Goal: Task Accomplishment & Management: Manage account settings

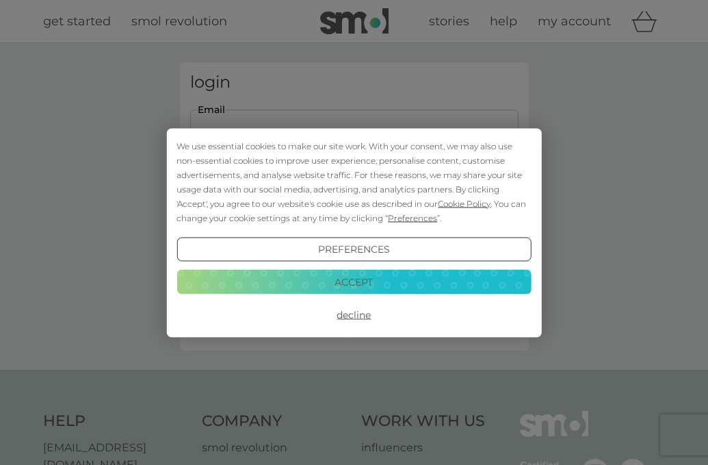
type input "[EMAIL_ADDRESS][DOMAIN_NAME]"
click at [354, 215] on button "Login" at bounding box center [354, 216] width 329 height 40
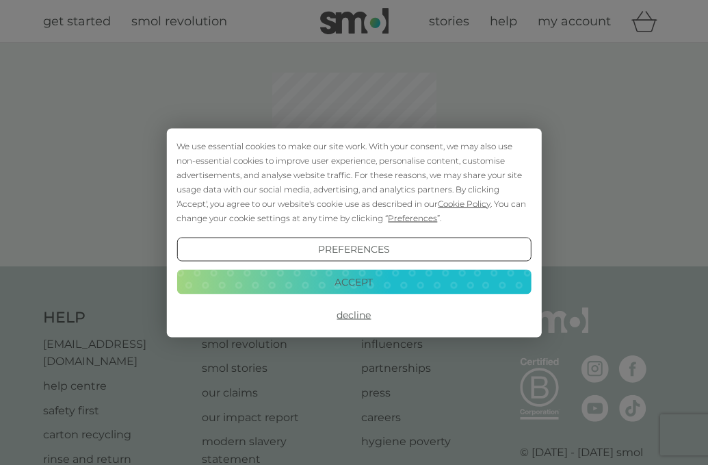
click at [384, 277] on button "Accept" at bounding box center [354, 282] width 355 height 25
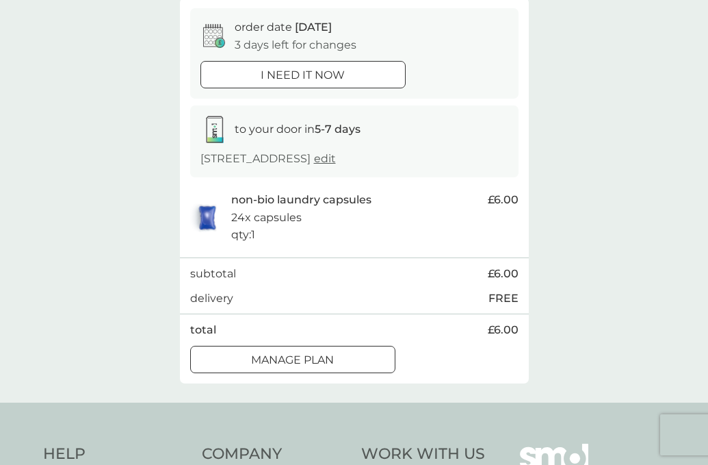
scroll to position [133, 0]
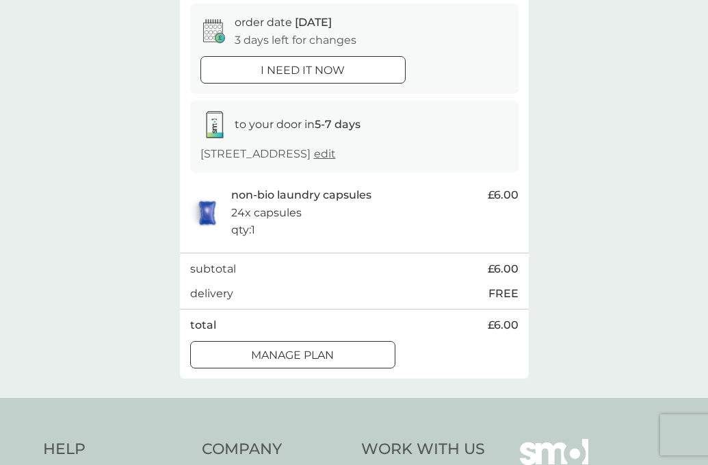
click at [355, 346] on div "Manage plan" at bounding box center [293, 355] width 204 height 18
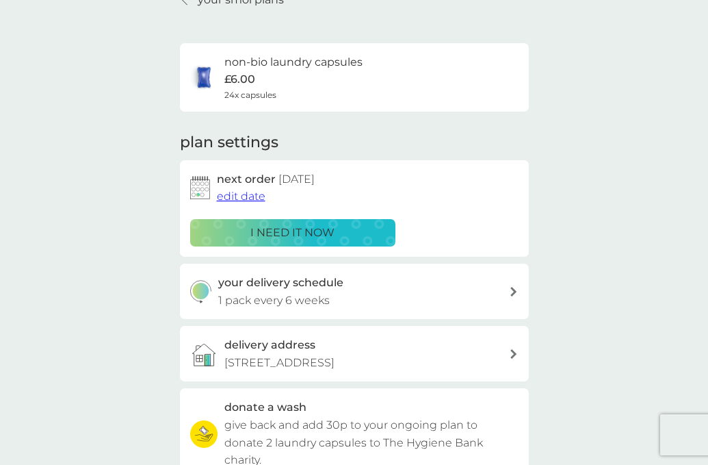
scroll to position [73, 0]
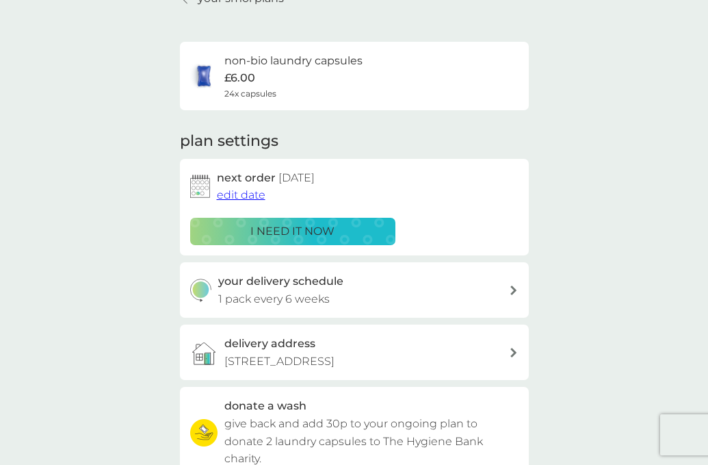
click at [419, 292] on div "your delivery schedule 1 pack every 6 weeks" at bounding box center [363, 289] width 291 height 35
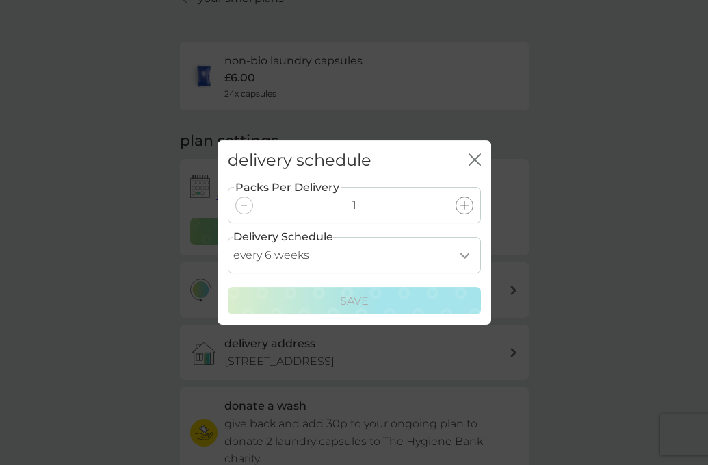
select select "28"
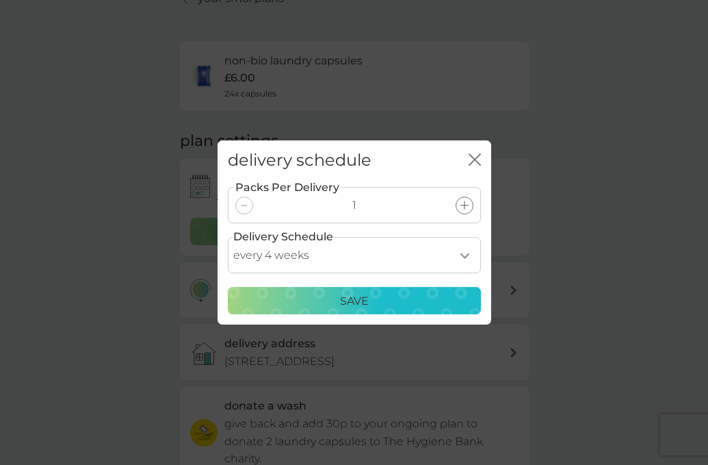
click at [355, 309] on button "Save" at bounding box center [354, 300] width 253 height 27
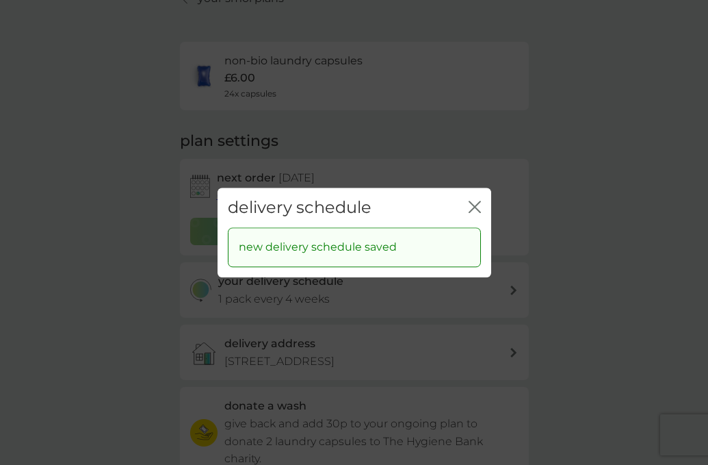
click at [478, 202] on icon "close" at bounding box center [475, 207] width 12 height 12
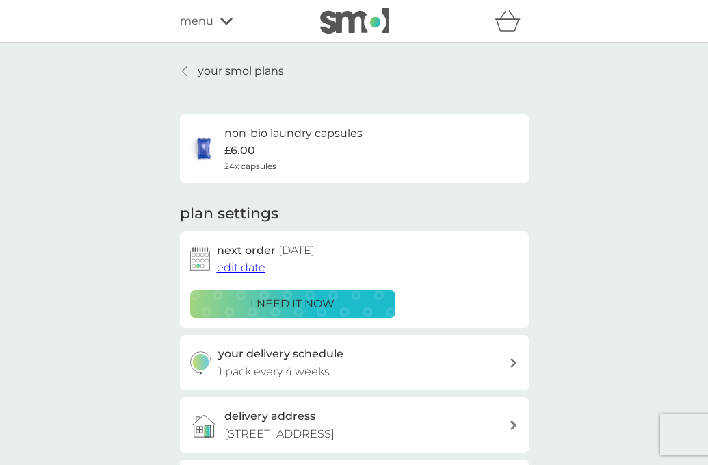
scroll to position [0, 0]
click at [253, 72] on p "your smol plans" at bounding box center [241, 71] width 86 height 18
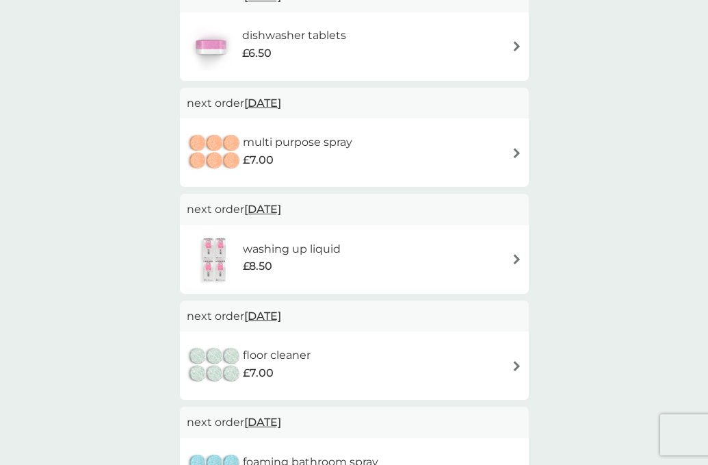
scroll to position [411, 0]
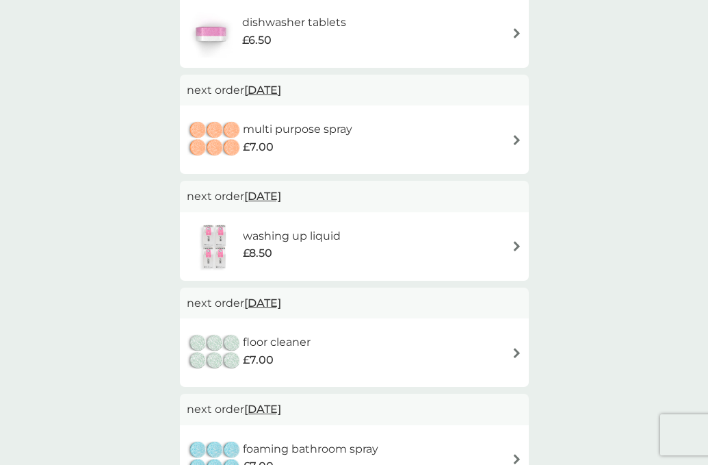
click at [364, 231] on div "washing up liquid £8.50" at bounding box center [354, 246] width 335 height 48
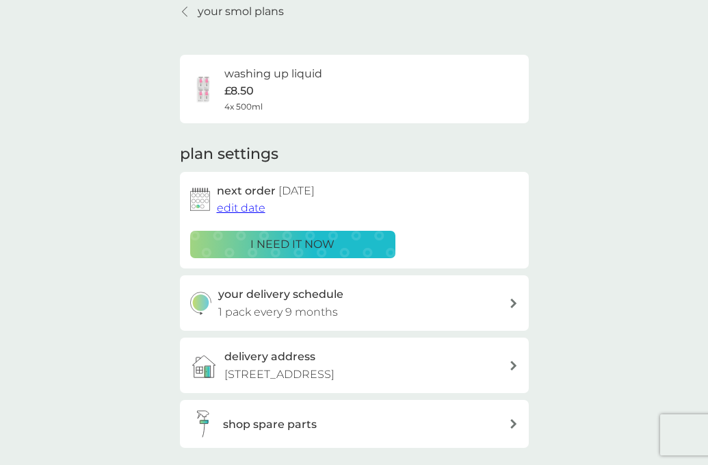
scroll to position [60, 0]
click at [326, 247] on p "i need it now" at bounding box center [293, 244] width 84 height 18
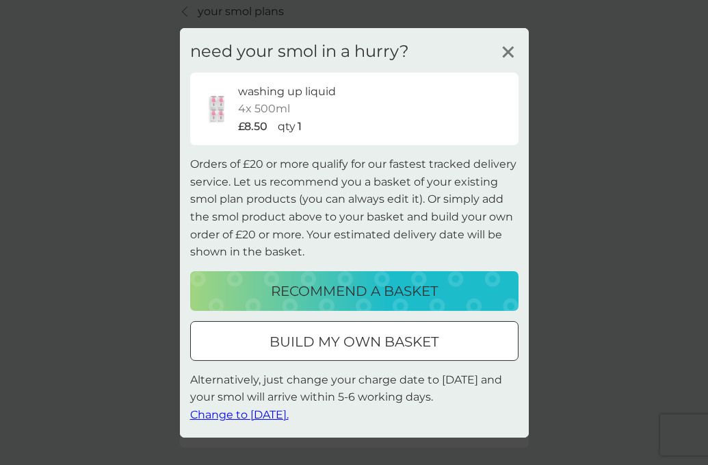
click at [506, 55] on line at bounding box center [508, 52] width 10 height 10
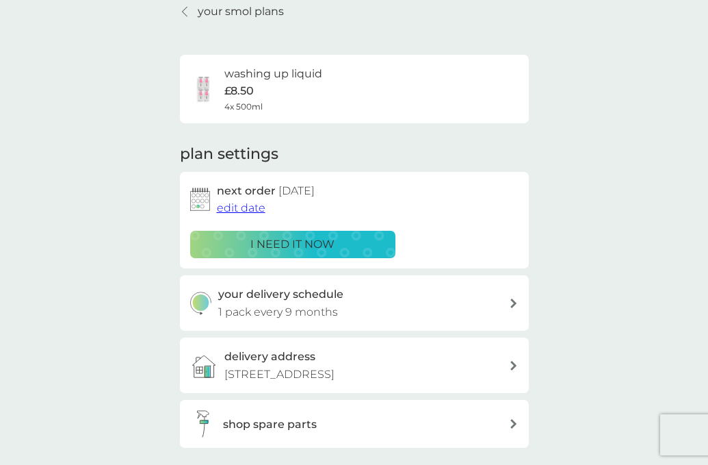
click at [388, 297] on div "your delivery schedule 1 pack every 9 months" at bounding box center [363, 302] width 291 height 35
select select "7"
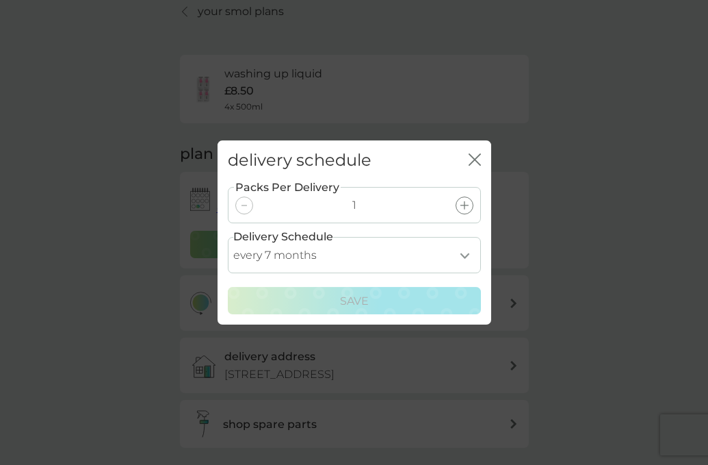
click at [473, 160] on icon "close" at bounding box center [475, 159] width 12 height 12
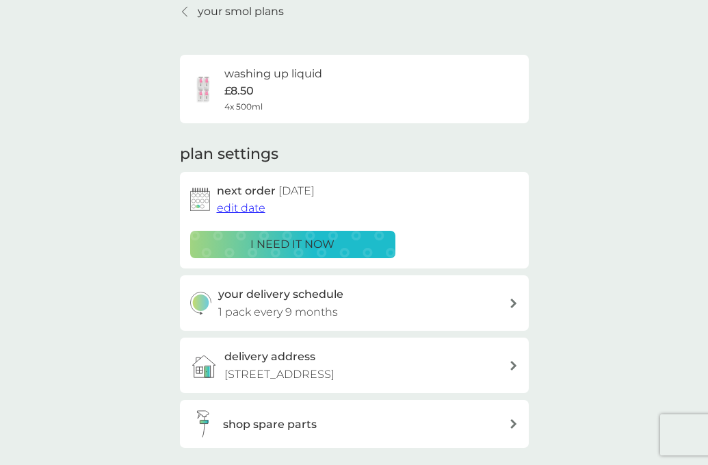
click at [240, 209] on span "edit date" at bounding box center [241, 207] width 49 height 13
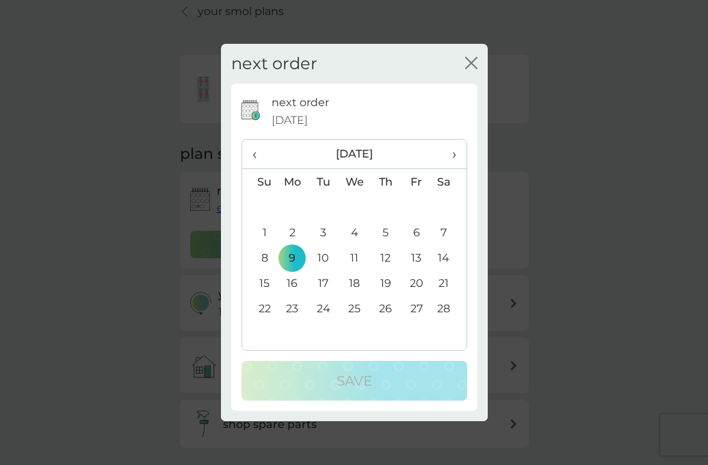
click at [256, 155] on span "‹" at bounding box center [260, 154] width 14 height 29
click at [264, 259] on td "12" at bounding box center [259, 257] width 35 height 25
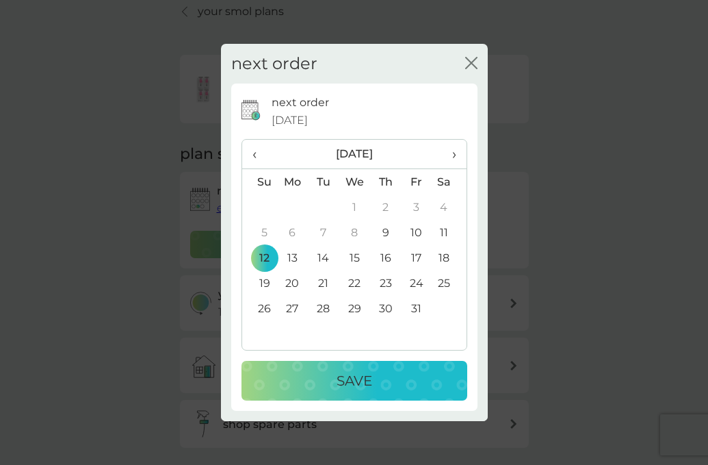
click at [289, 260] on td "13" at bounding box center [292, 257] width 31 height 25
click at [312, 380] on div "Save" at bounding box center [354, 381] width 198 height 22
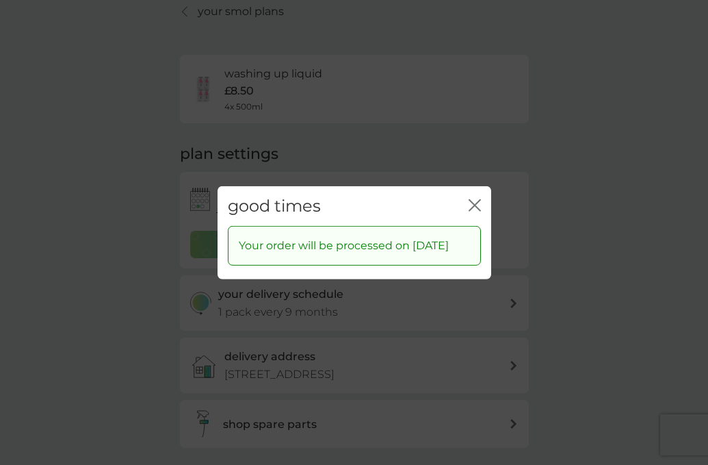
click at [474, 200] on icon "close" at bounding box center [475, 204] width 12 height 12
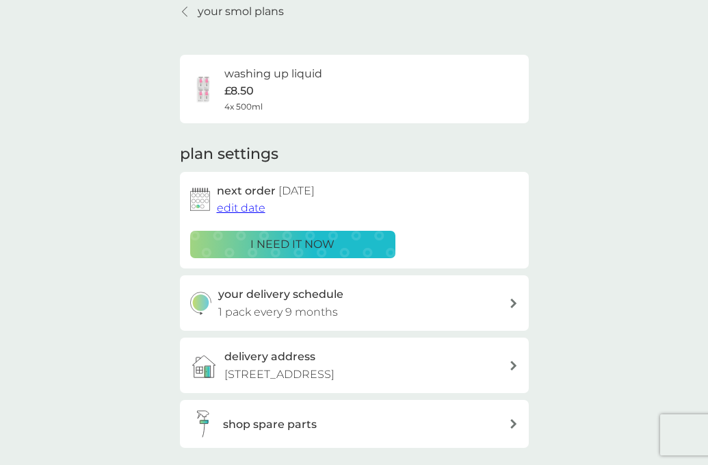
click at [270, 17] on p "your smol plans" at bounding box center [241, 12] width 86 height 18
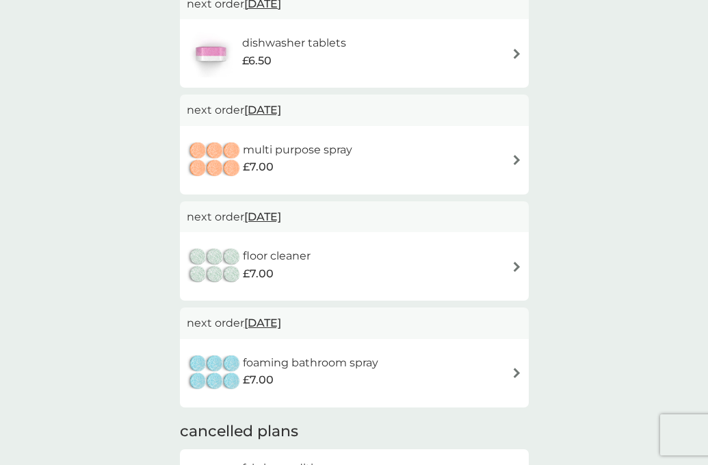
scroll to position [499, 0]
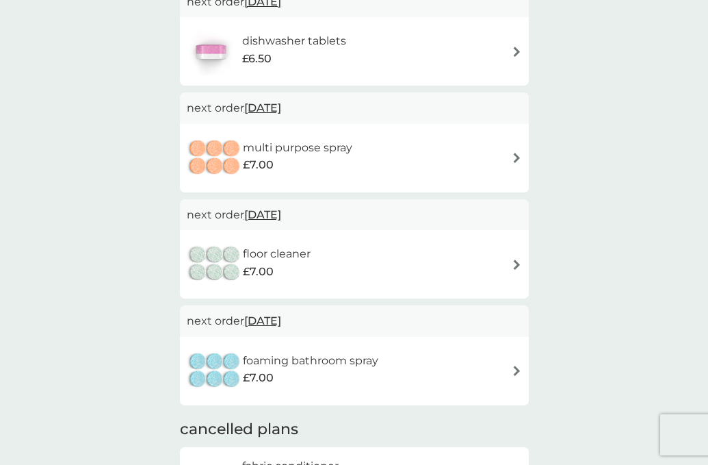
click at [281, 107] on span "[DATE]" at bounding box center [262, 107] width 37 height 27
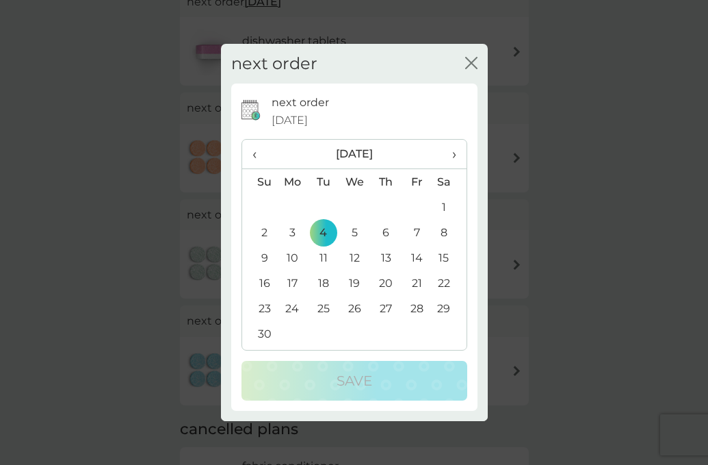
click at [454, 154] on span "›" at bounding box center [449, 154] width 14 height 29
click at [416, 207] on td "2" at bounding box center [416, 206] width 31 height 25
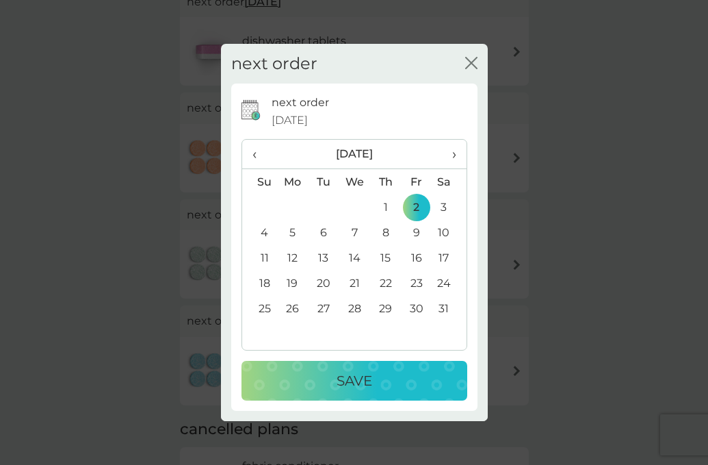
click at [411, 392] on button "Save" at bounding box center [355, 381] width 226 height 40
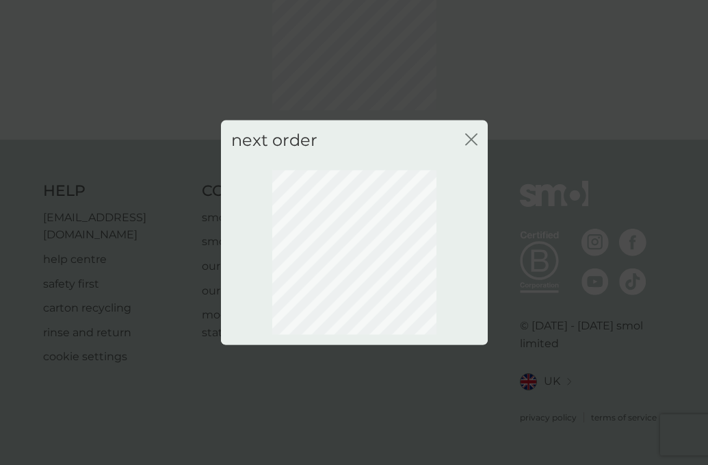
scroll to position [108, 0]
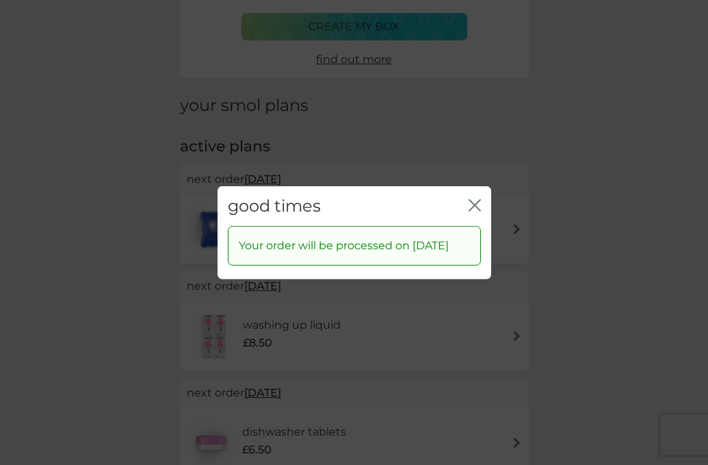
click at [478, 198] on icon "close" at bounding box center [475, 204] width 12 height 12
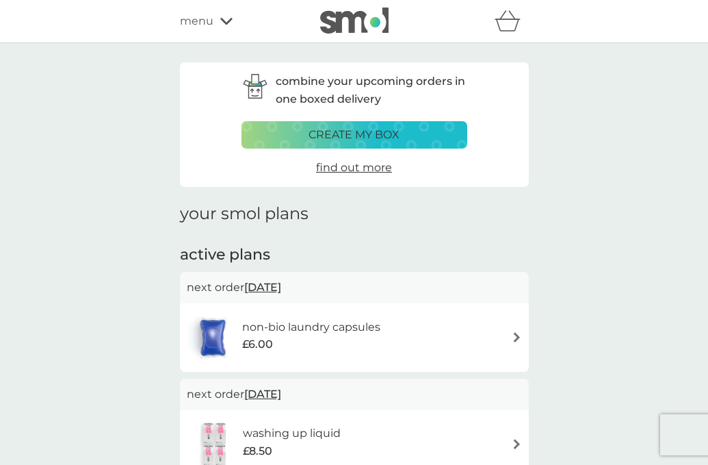
scroll to position [-68, 0]
